Goal: Task Accomplishment & Management: Manage account settings

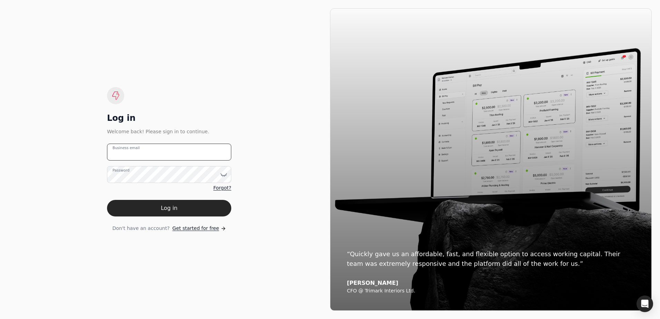
type email "[EMAIL_ADDRESS][DOMAIN_NAME]"
click at [166, 209] on button "Log in" at bounding box center [169, 208] width 124 height 17
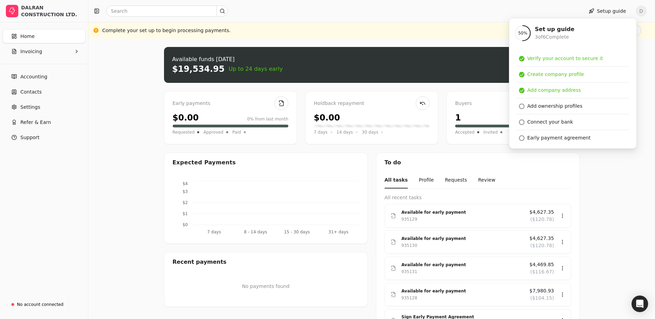
click at [146, 130] on div "Upload file: Drag your invoice here to upload or browse for files Available fun…" at bounding box center [371, 241] width 566 height 404
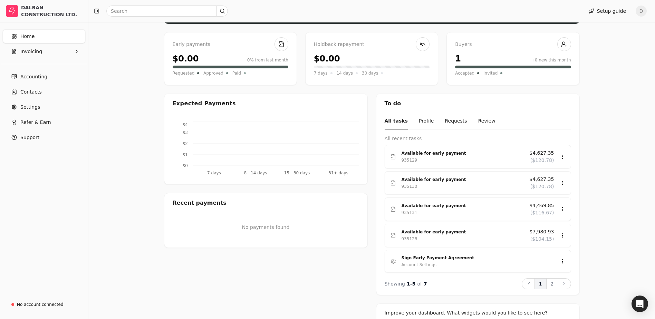
scroll to position [69, 0]
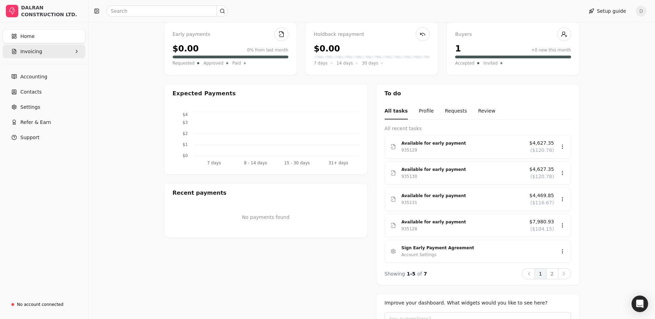
click at [51, 55] on button "Invoicing" at bounding box center [44, 52] width 82 height 14
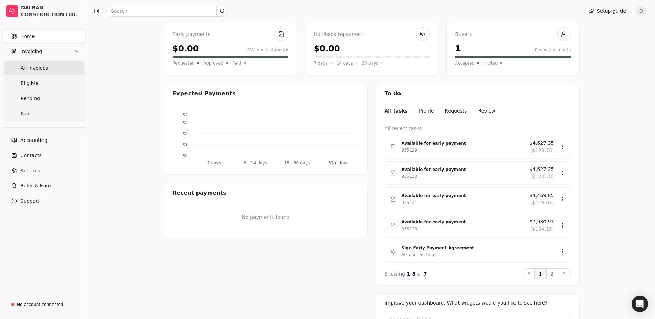
click at [52, 70] on Invoices "All Invoices" at bounding box center [44, 68] width 80 height 14
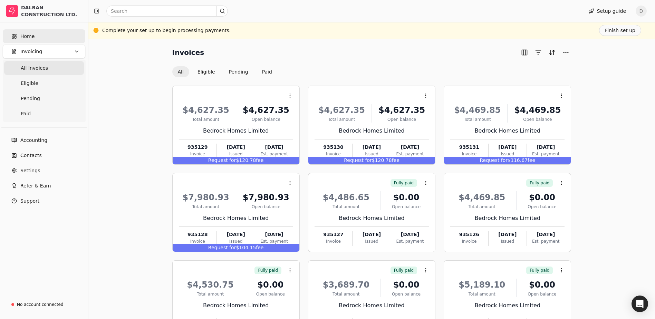
click at [43, 36] on link "Home" at bounding box center [44, 36] width 82 height 14
